Goal: Transaction & Acquisition: Purchase product/service

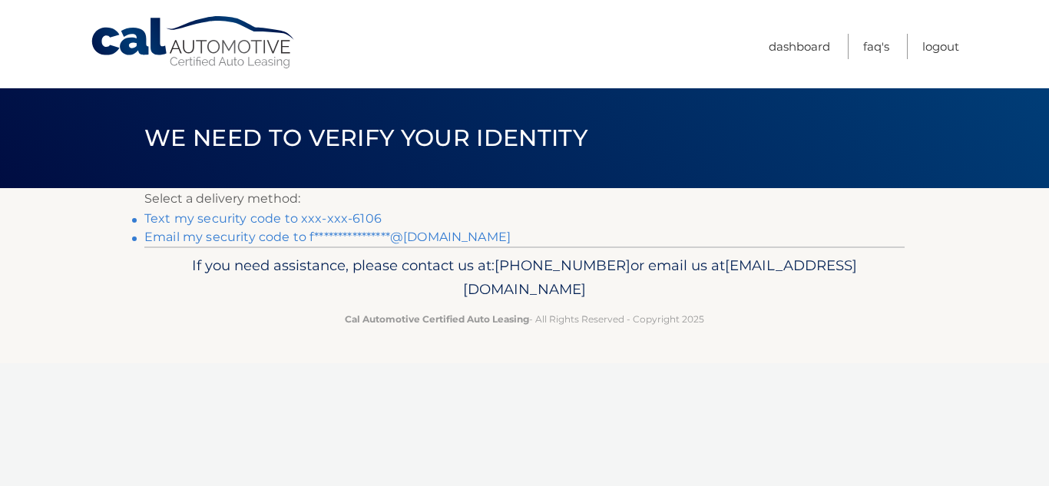
click at [347, 213] on link "Text my security code to xxx-xxx-6106" at bounding box center [262, 218] width 237 height 15
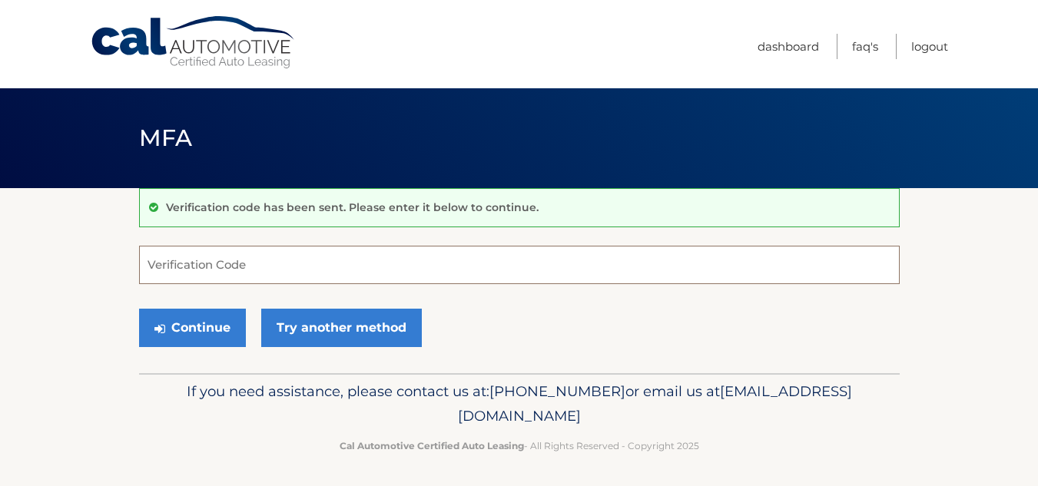
click at [346, 261] on input "Verification Code" at bounding box center [519, 265] width 761 height 38
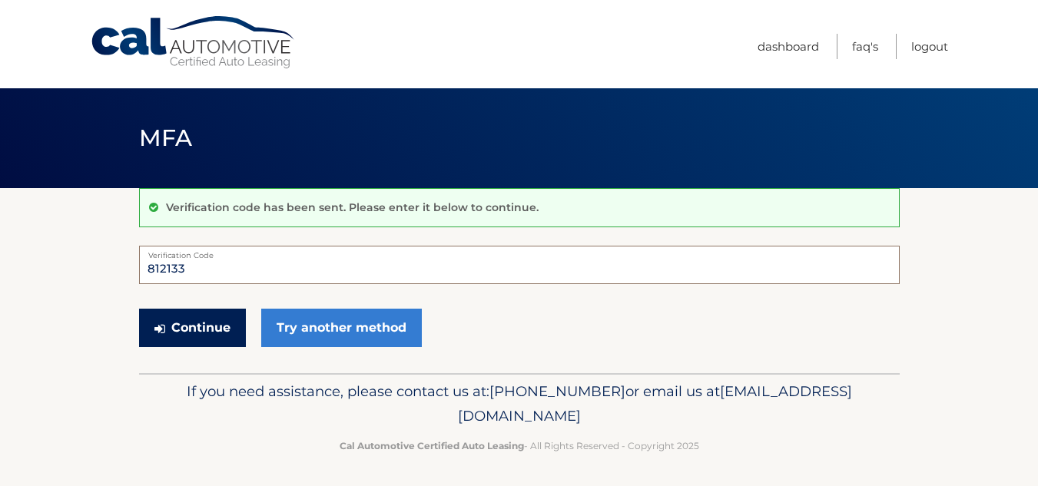
type input "812133"
click at [210, 319] on button "Continue" at bounding box center [192, 328] width 107 height 38
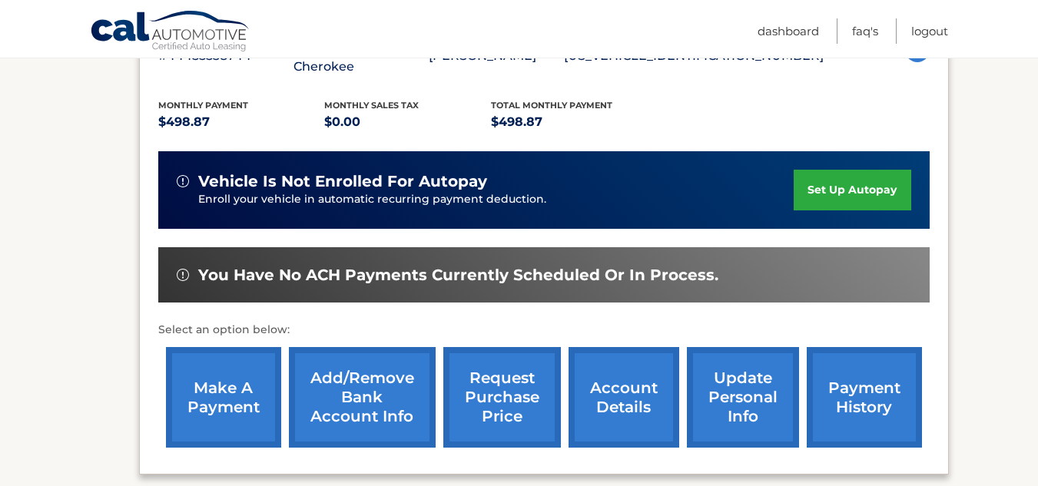
scroll to position [321, 0]
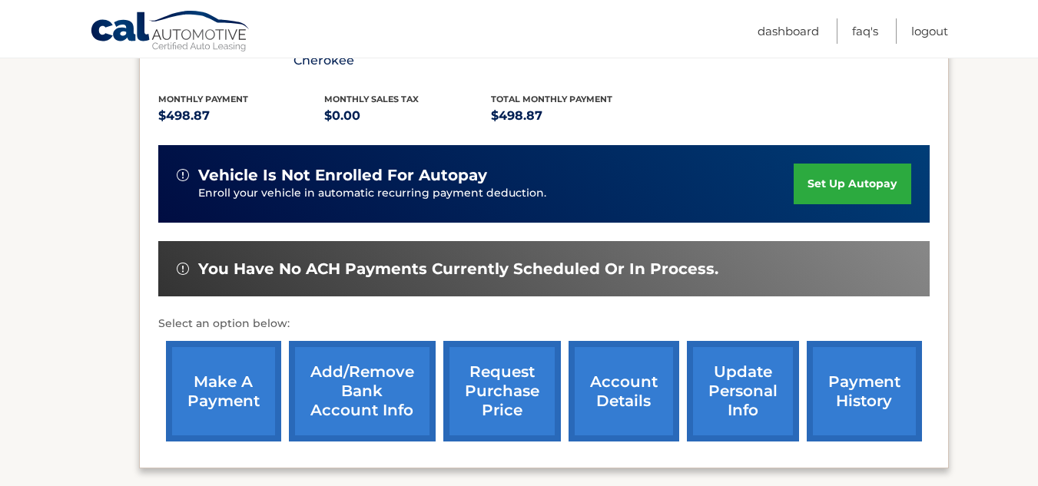
click at [200, 395] on link "make a payment" at bounding box center [223, 391] width 115 height 101
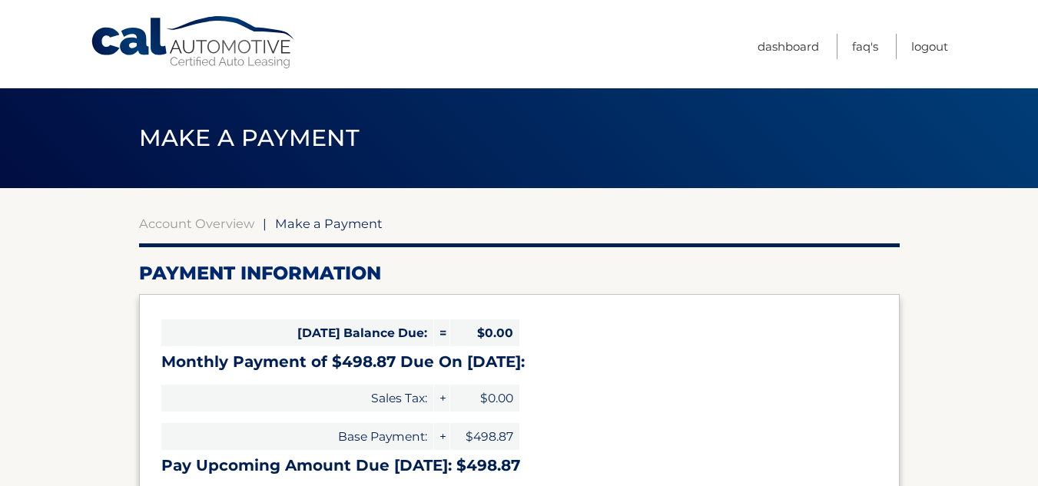
select select "YjVkMjhiNjAtMDhhYS00NjZmLThhOTQtNzZjNTNlZWQyMmVk"
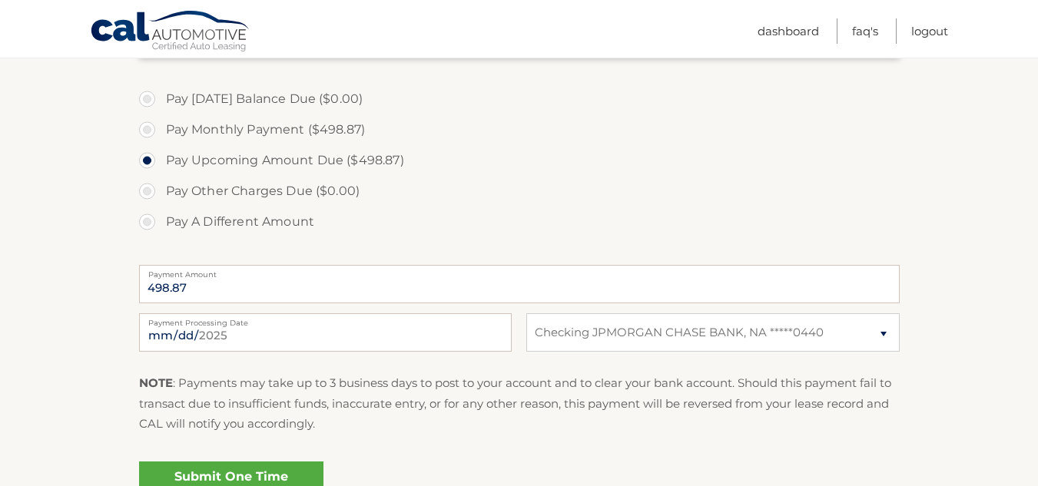
scroll to position [450, 0]
drag, startPoint x: 447, startPoint y: 328, endPoint x: 340, endPoint y: 331, distance: 107.6
click at [340, 331] on input "2025-09-04" at bounding box center [325, 330] width 373 height 38
type input "2025-09-09"
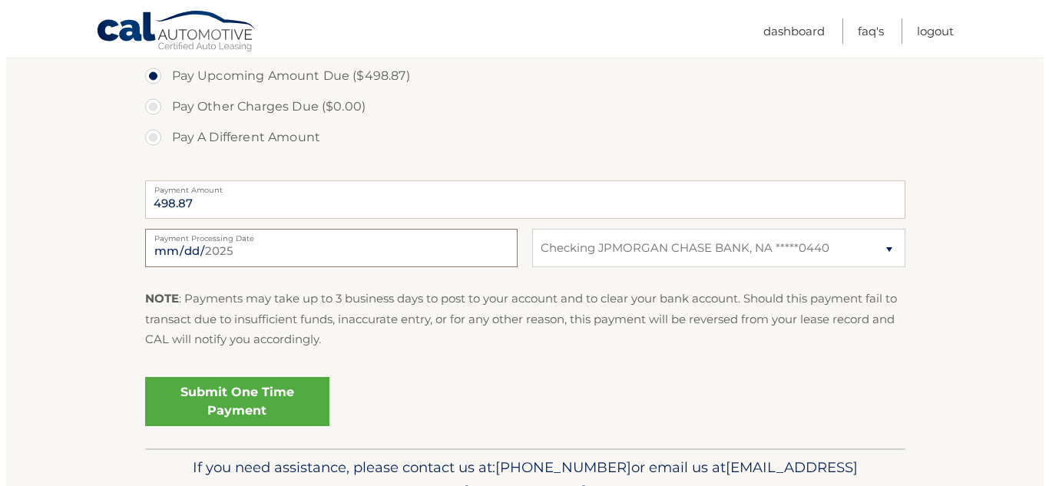
scroll to position [582, 0]
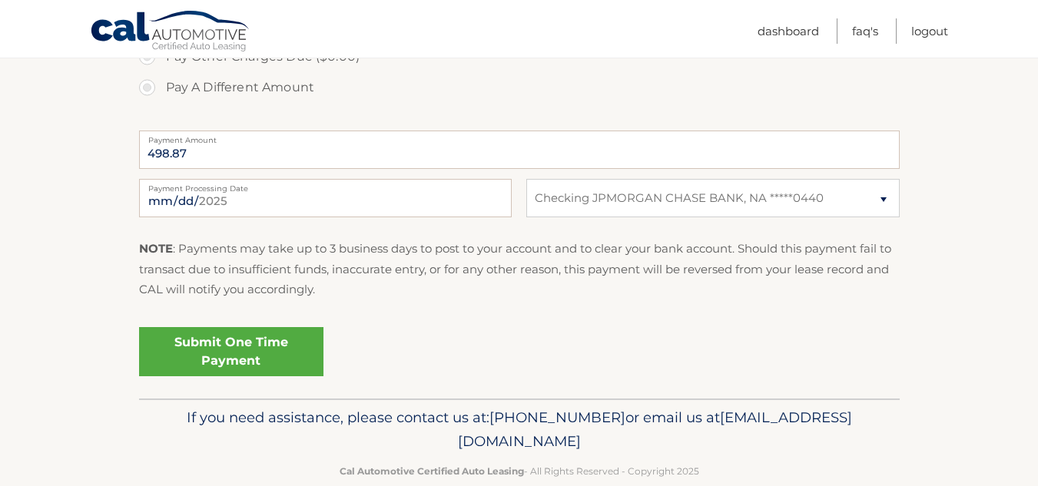
click at [286, 348] on link "Submit One Time Payment" at bounding box center [231, 351] width 184 height 49
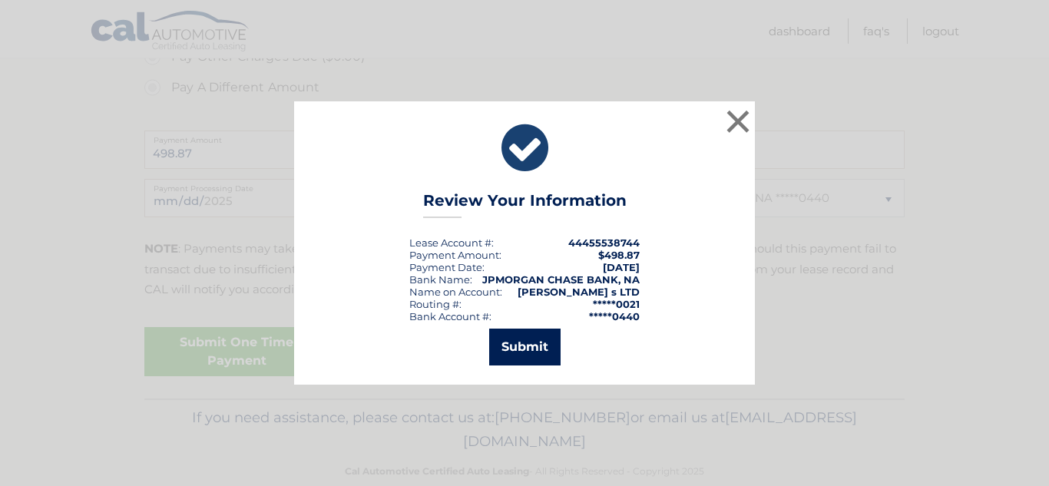
click at [545, 352] on button "Submit" at bounding box center [524, 347] width 71 height 37
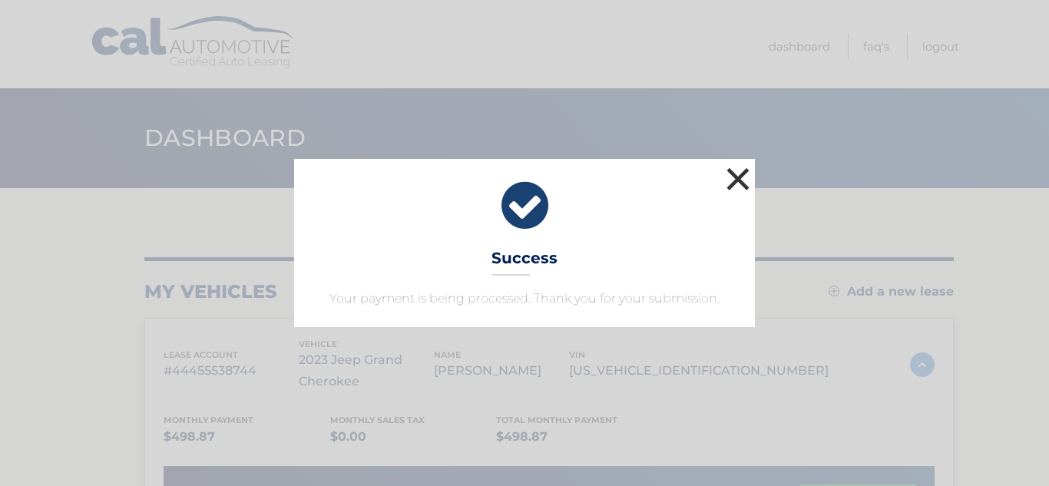
click at [734, 173] on button "×" at bounding box center [738, 179] width 31 height 31
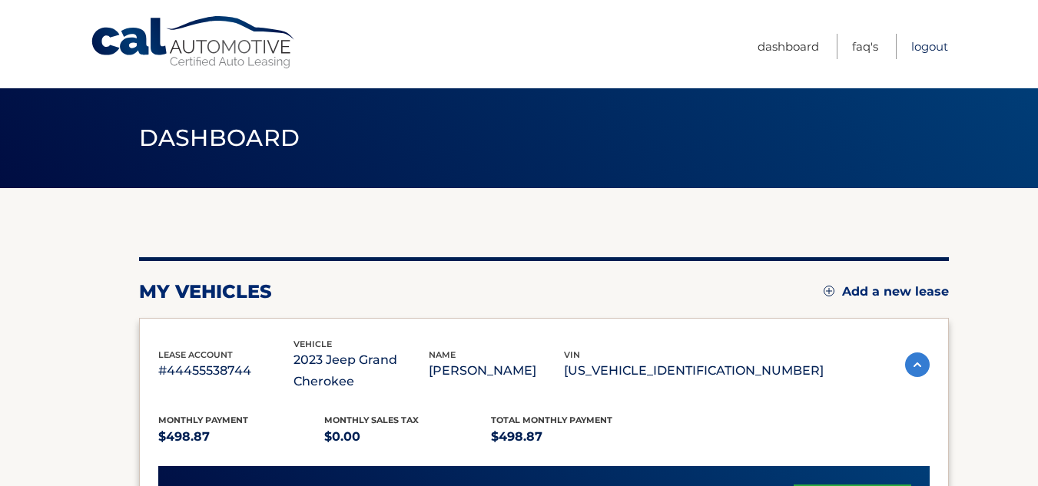
click at [923, 47] on link "Logout" at bounding box center [929, 46] width 37 height 25
